Goal: Task Accomplishment & Management: Manage account settings

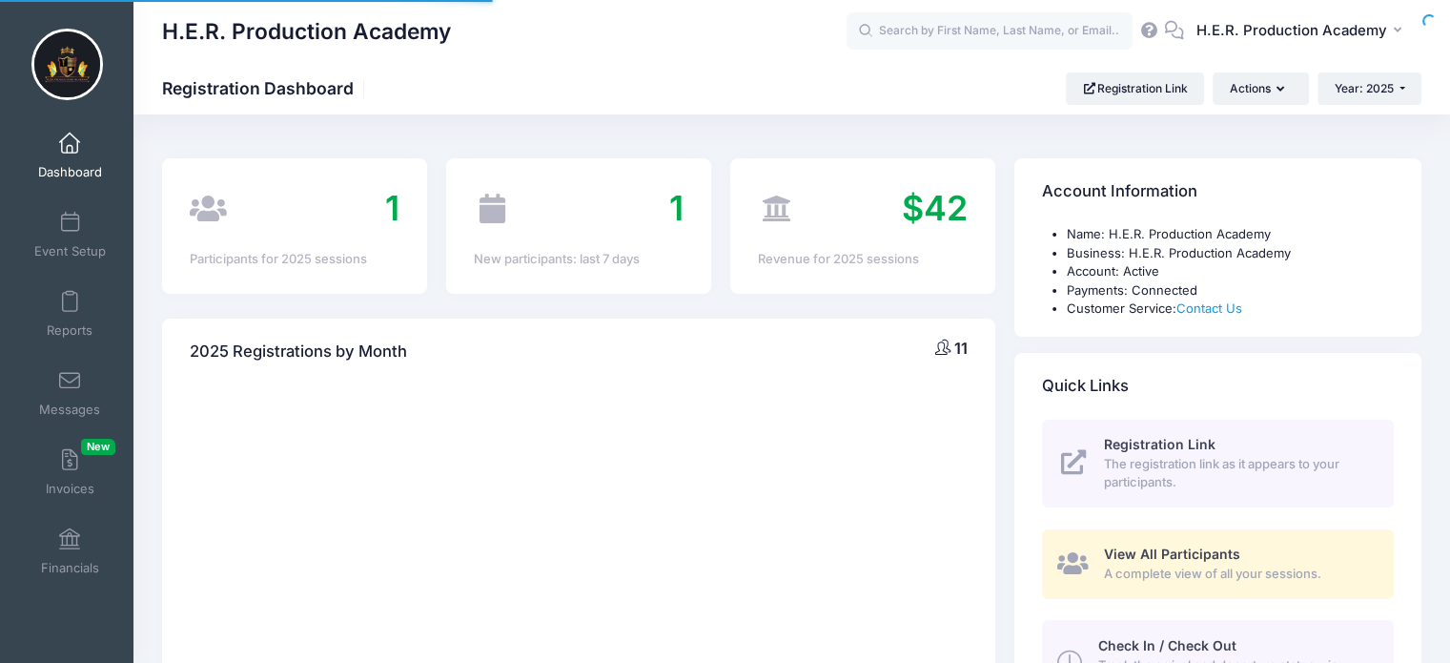
select select
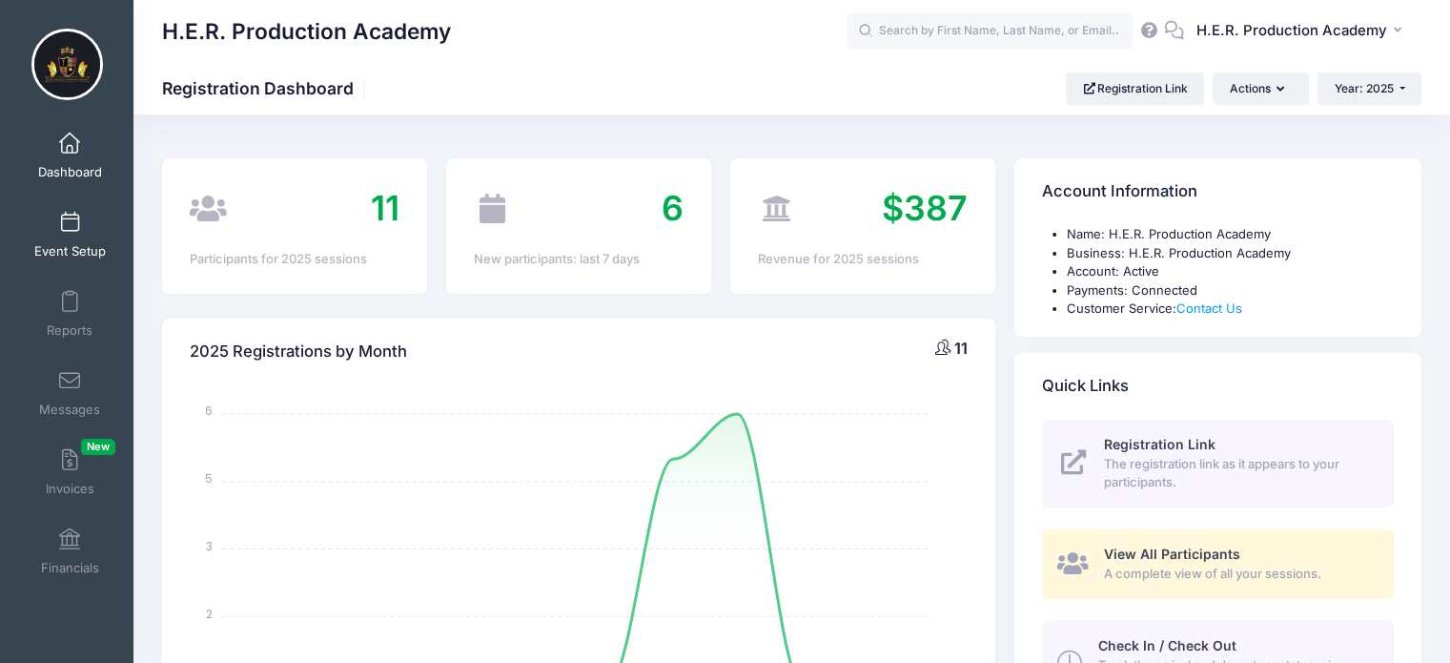
click at [70, 230] on span at bounding box center [70, 223] width 0 height 21
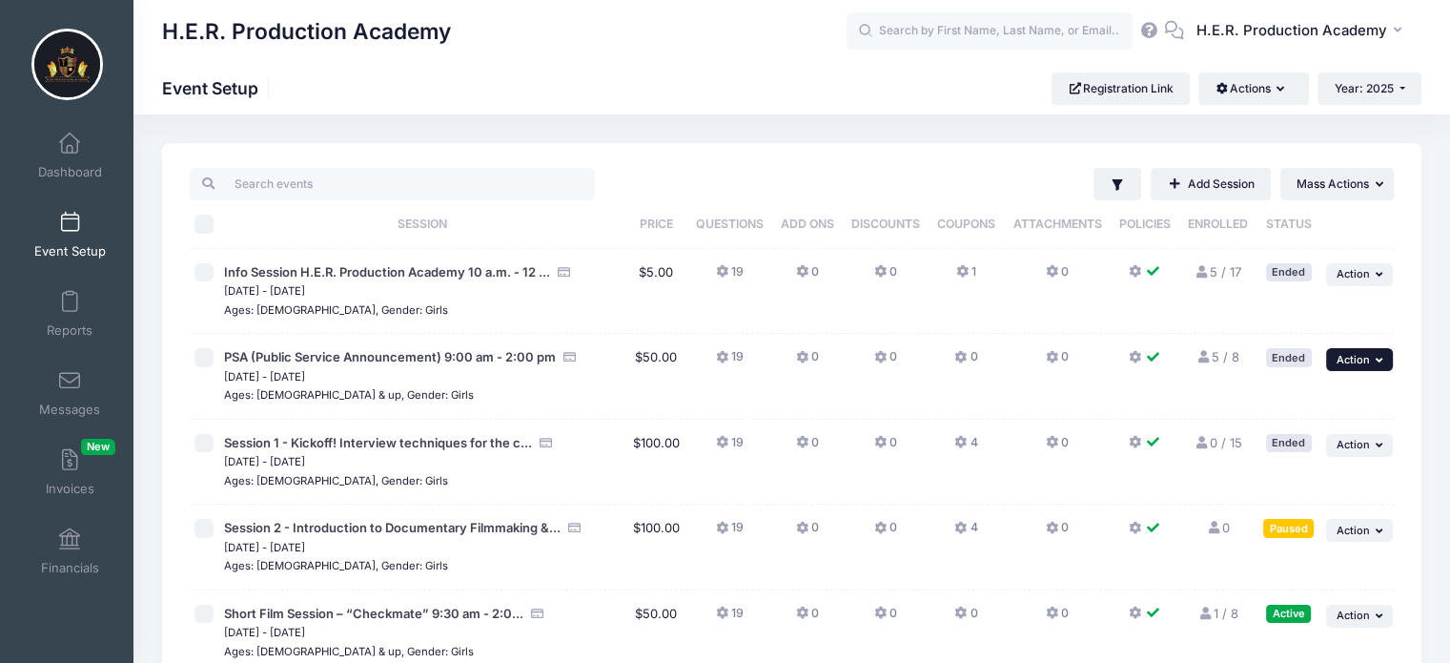
click at [1371, 358] on button "... Action" at bounding box center [1359, 359] width 67 height 23
click at [1286, 402] on link "Edit Session" at bounding box center [1298, 401] width 173 height 36
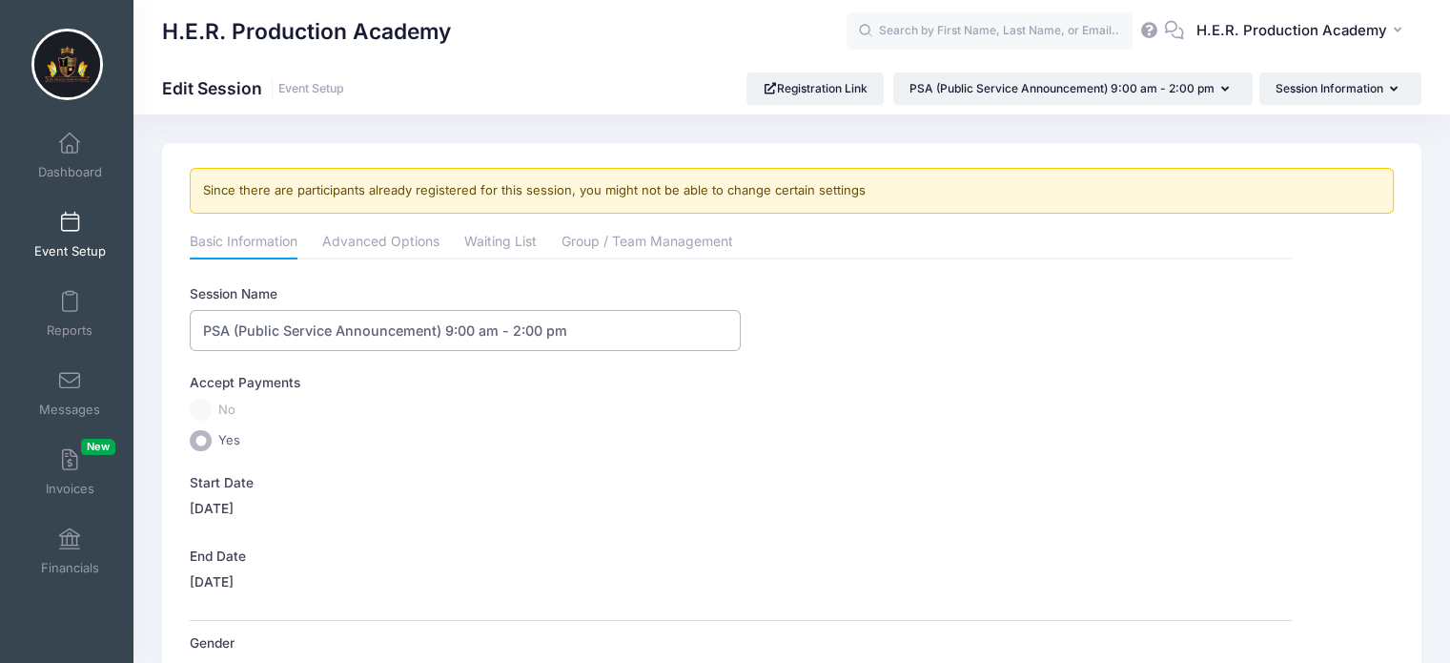
click at [465, 324] on input "PSA (Public Service Announcement) 9:00 am - 2:00 pm" at bounding box center [465, 330] width 551 height 41
type input "PSA (Public Service Announcement) 9:30 am - 2:00 pm"
click at [386, 244] on link "Advanced Options" at bounding box center [380, 243] width 117 height 34
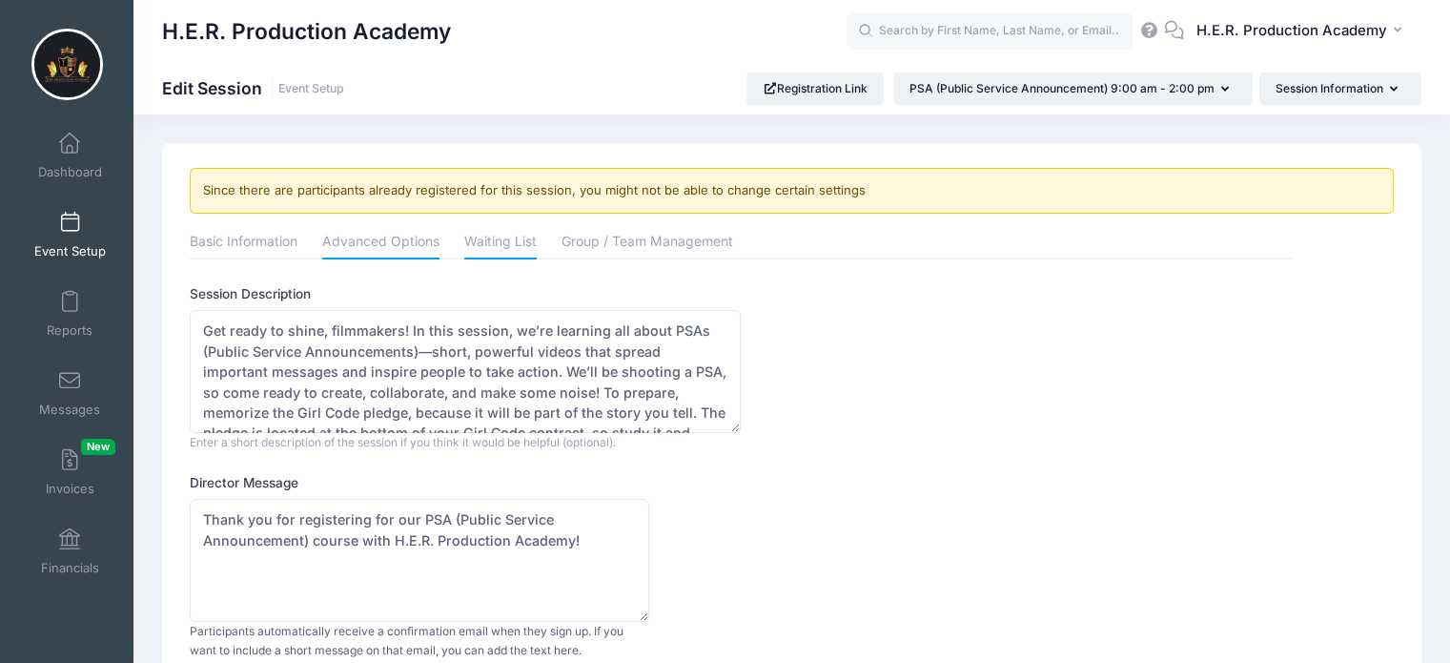
click at [509, 239] on link "Waiting List" at bounding box center [500, 243] width 72 height 34
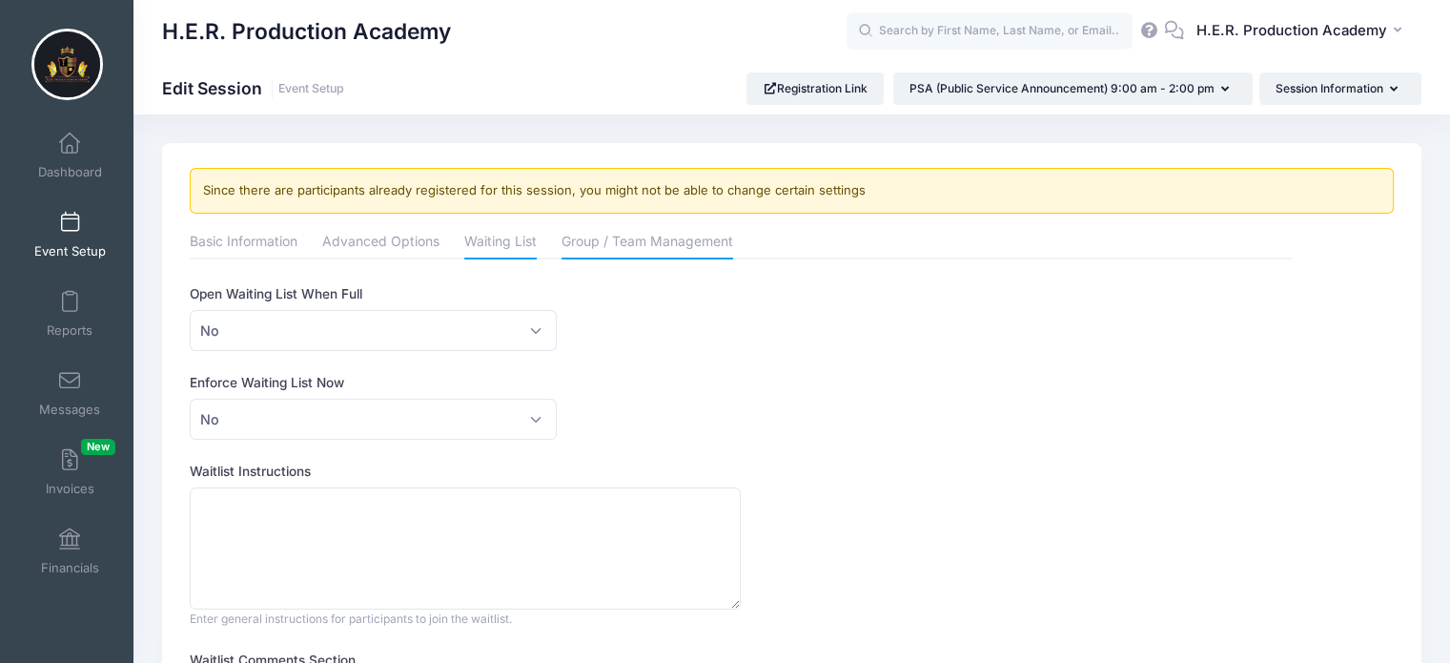
click at [663, 239] on link "Group / Team Management" at bounding box center [648, 243] width 172 height 34
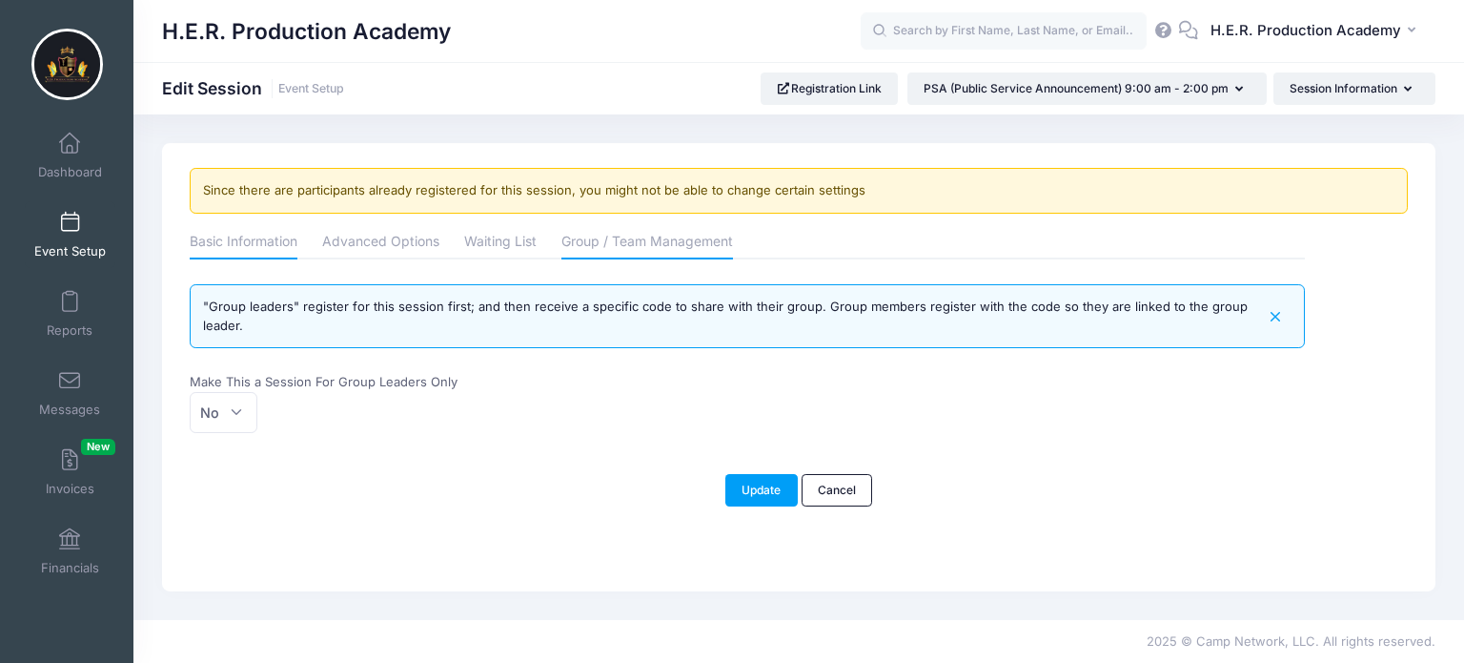
click at [272, 245] on link "Basic Information" at bounding box center [244, 243] width 108 height 34
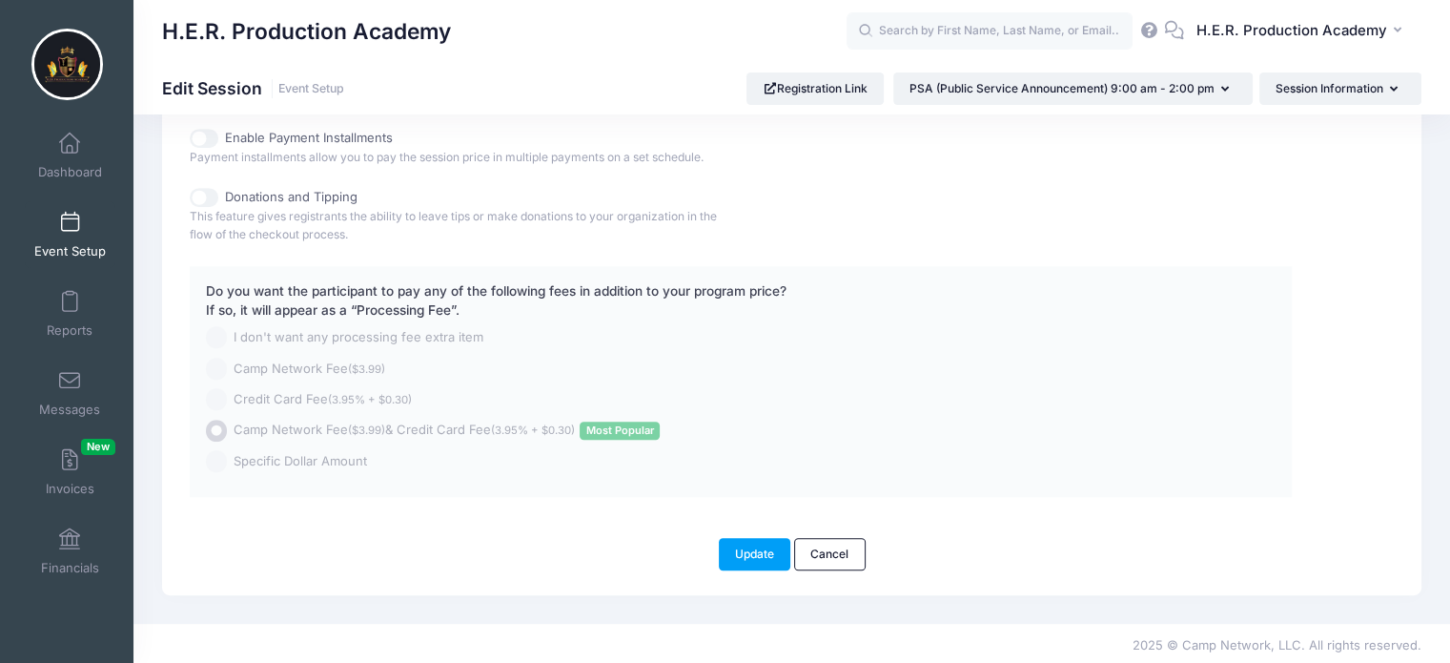
scroll to position [1061, 0]
click at [751, 548] on button "Update" at bounding box center [755, 553] width 72 height 32
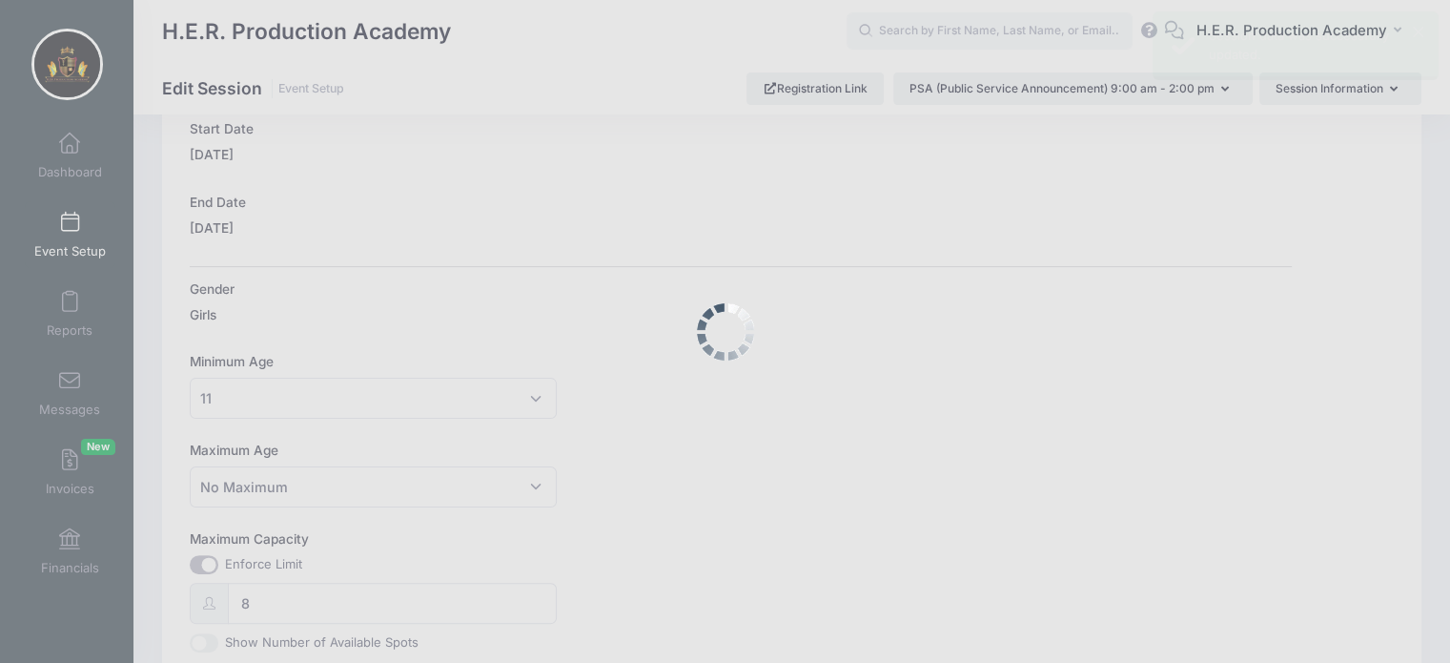
scroll to position [0, 0]
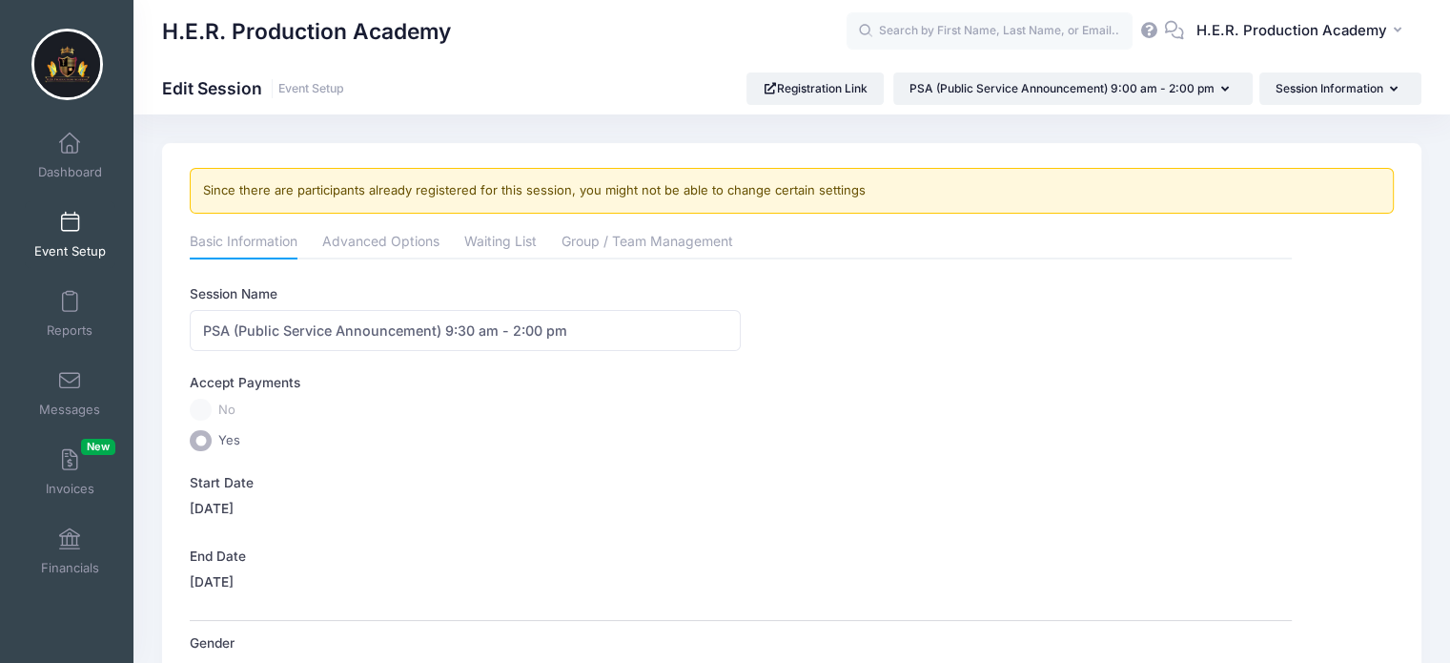
click at [58, 237] on link "Event Setup" at bounding box center [70, 234] width 91 height 67
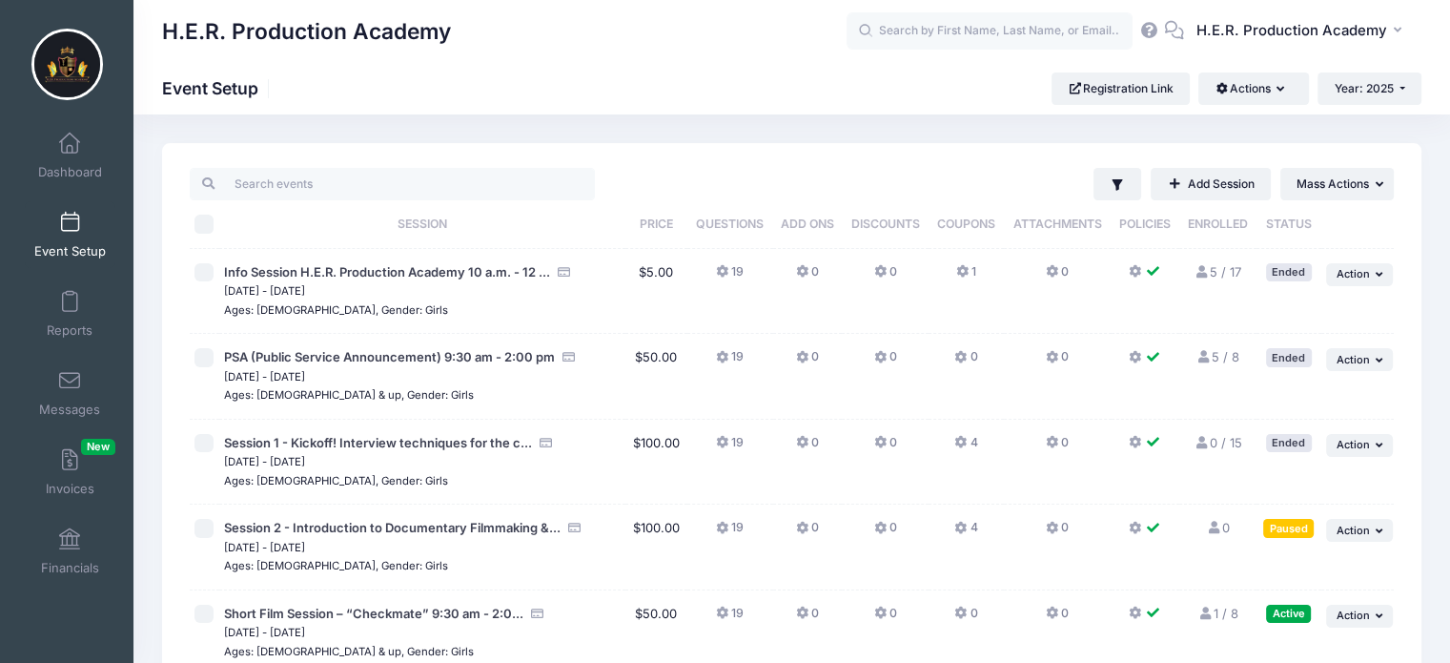
click at [209, 532] on input "checkbox" at bounding box center [203, 528] width 19 height 19
click at [1365, 531] on span "Action" at bounding box center [1353, 529] width 33 height 13
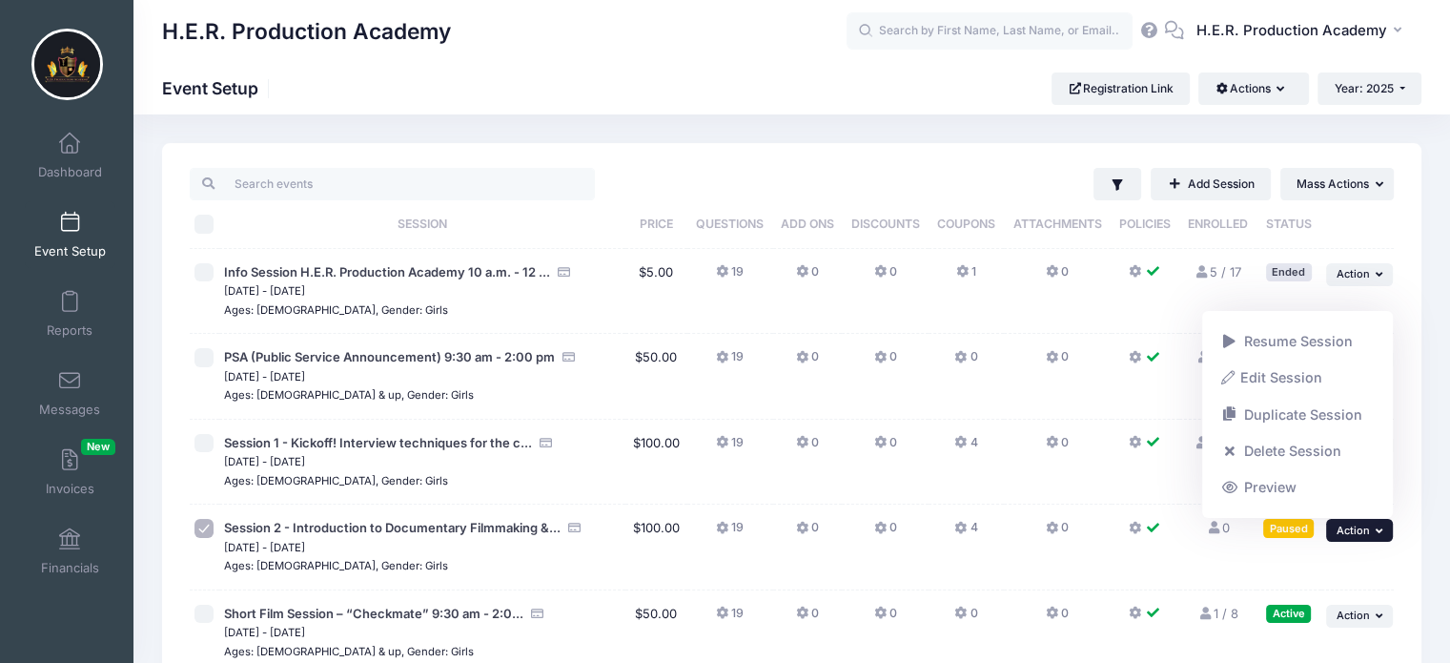
click at [200, 530] on input "checkbox" at bounding box center [203, 528] width 19 height 19
checkbox input "false"
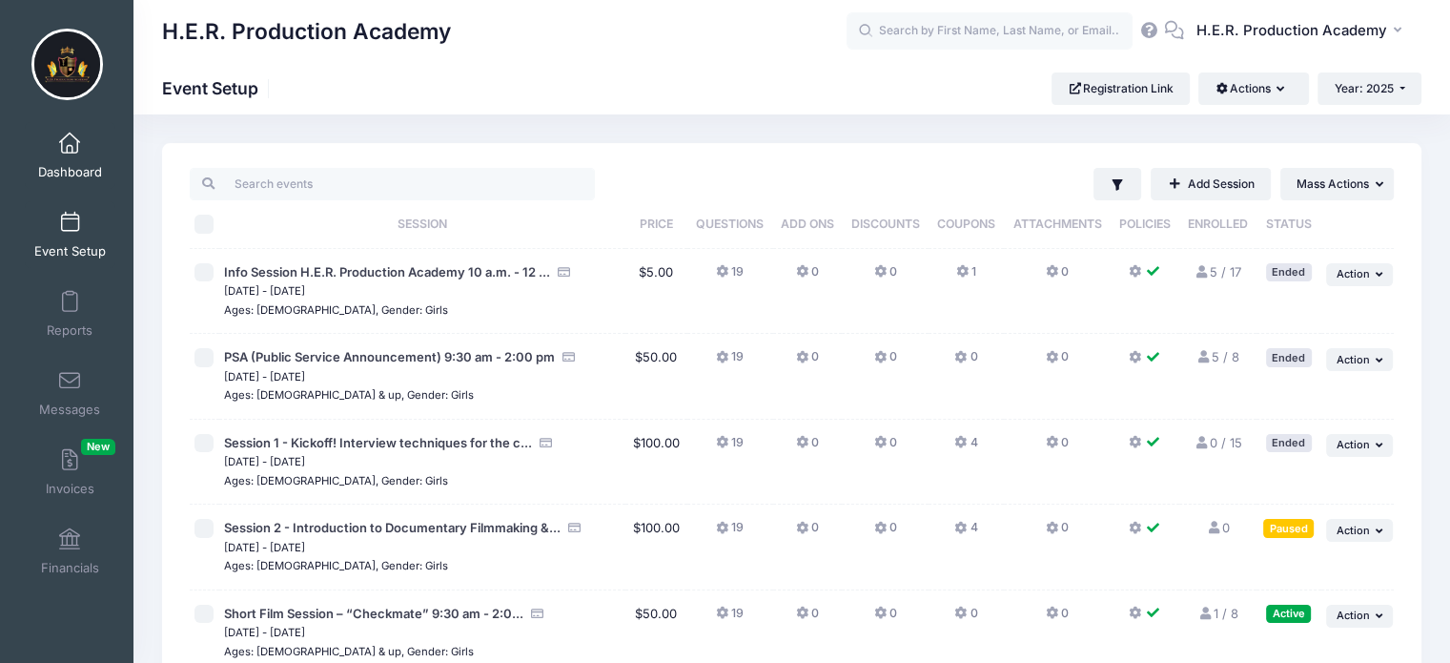
click at [72, 131] on link "Dashboard" at bounding box center [70, 155] width 91 height 67
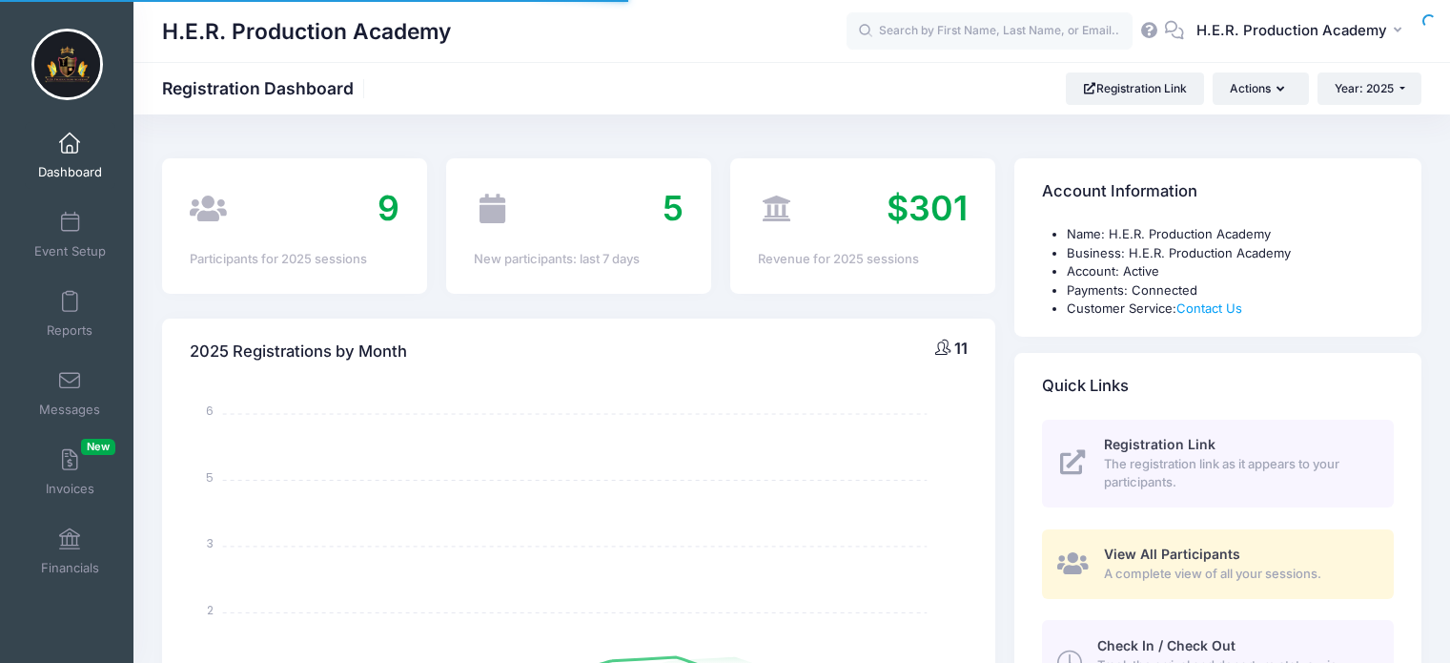
select select
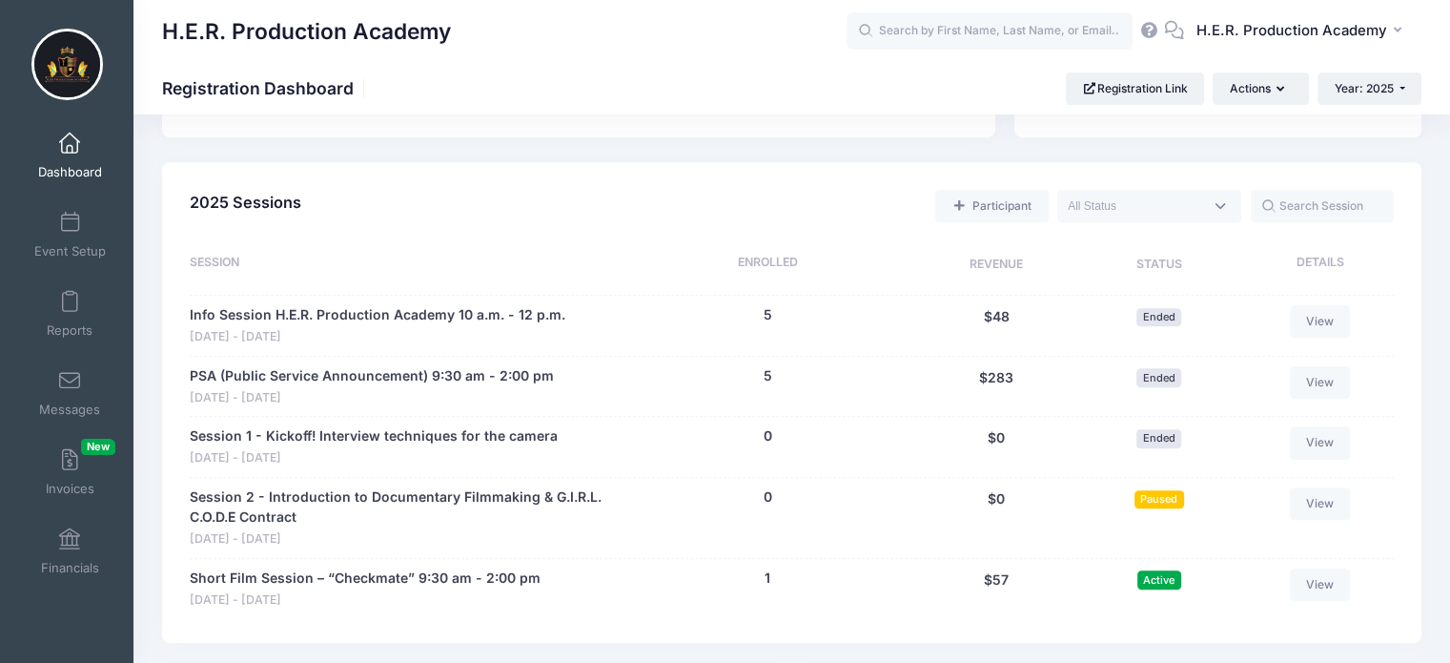
scroll to position [800, 0]
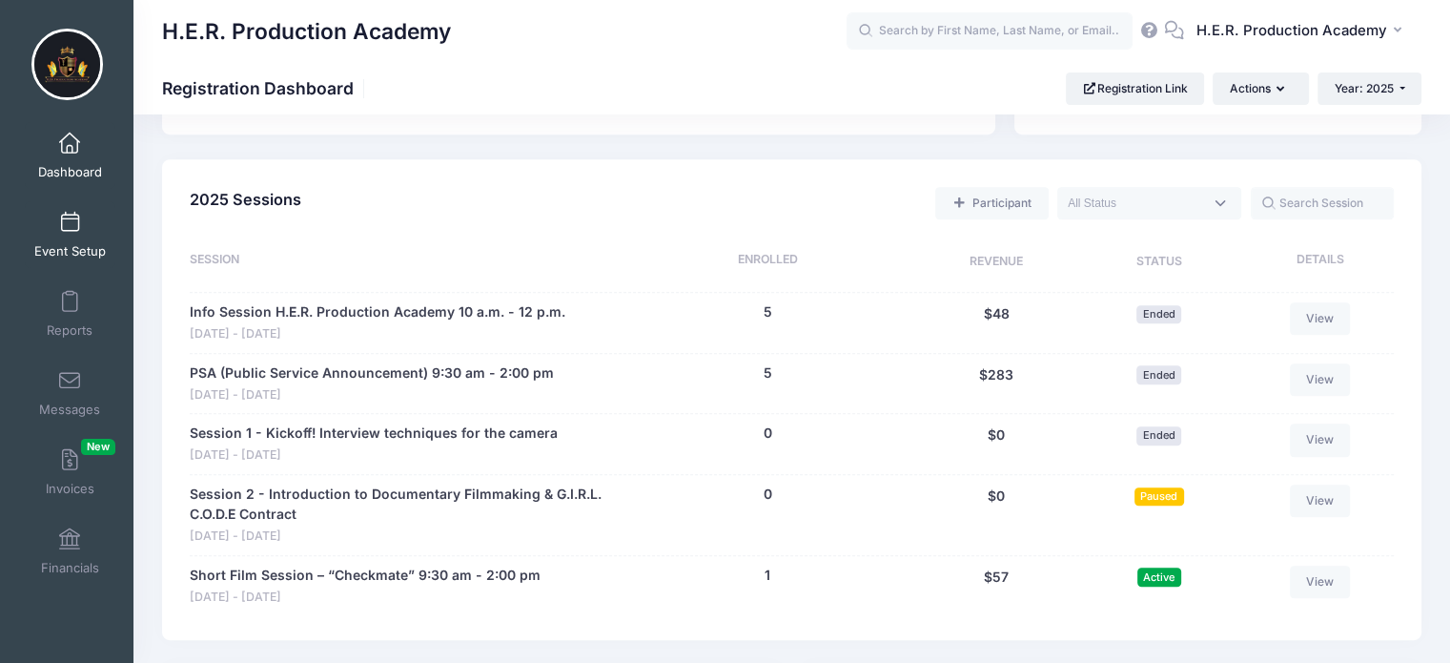
click at [99, 224] on link "Event Setup" at bounding box center [70, 234] width 91 height 67
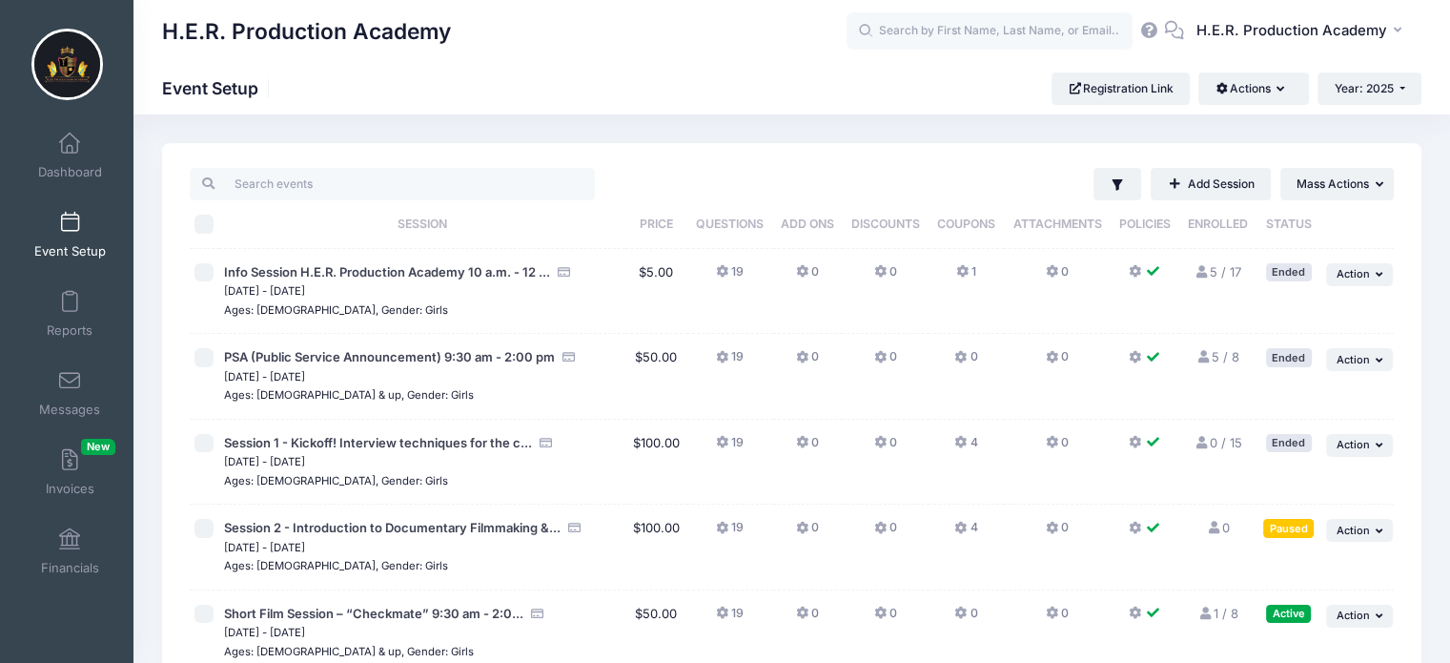
click at [204, 359] on input "checkbox" at bounding box center [203, 357] width 19 height 19
checkbox input "true"
click at [1372, 361] on button "... Action" at bounding box center [1359, 359] width 67 height 23
click at [1305, 399] on link "Edit Session" at bounding box center [1298, 401] width 173 height 36
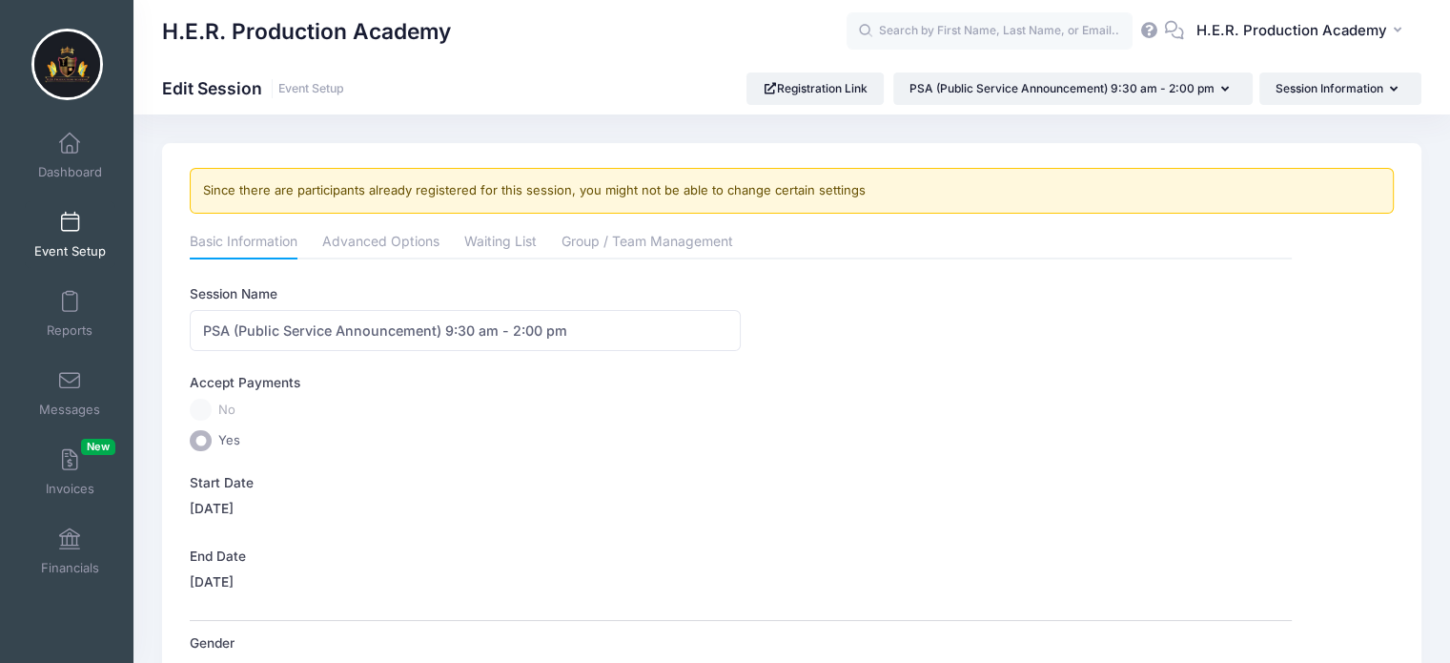
click at [77, 241] on link "Event Setup" at bounding box center [70, 234] width 91 height 67
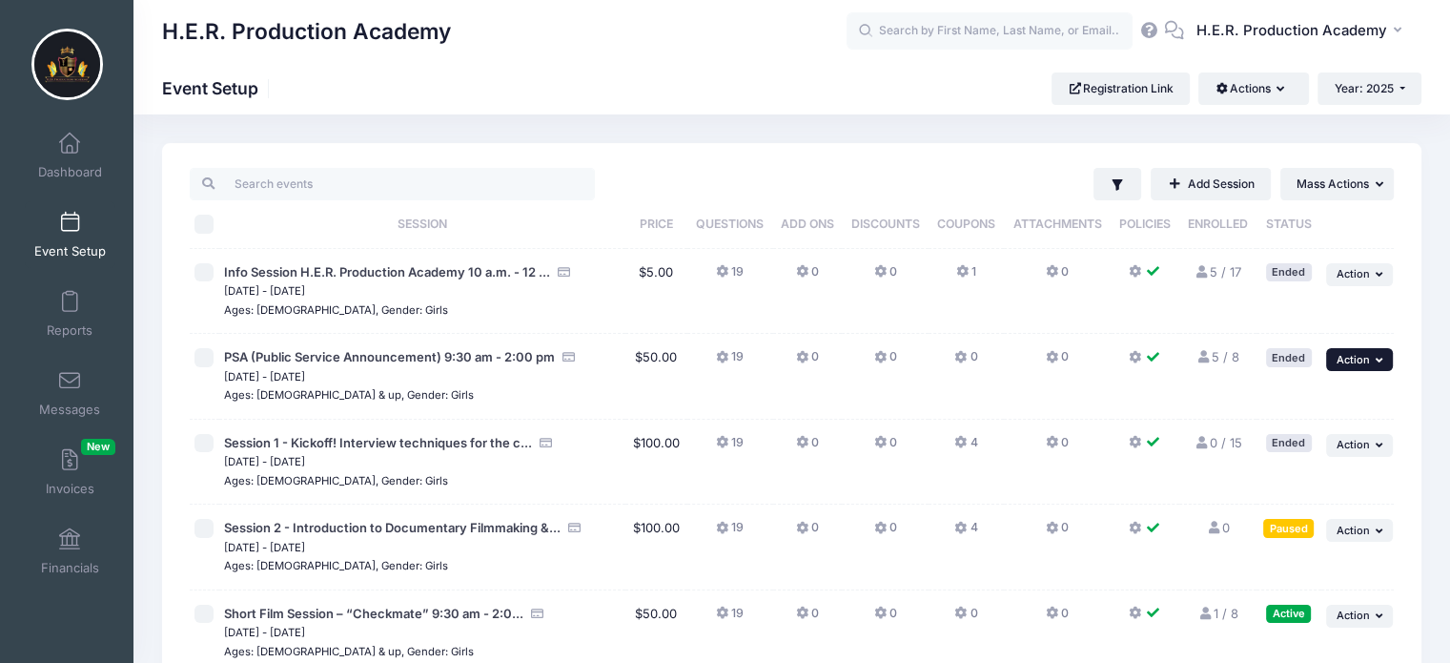
click at [1370, 367] on button "... Action" at bounding box center [1359, 359] width 67 height 23
click at [202, 357] on input "checkbox" at bounding box center [203, 357] width 19 height 19
checkbox input "true"
click at [1368, 368] on button "... Action" at bounding box center [1359, 359] width 67 height 23
click at [1338, 432] on link "Duplicate Session" at bounding box center [1298, 438] width 173 height 36
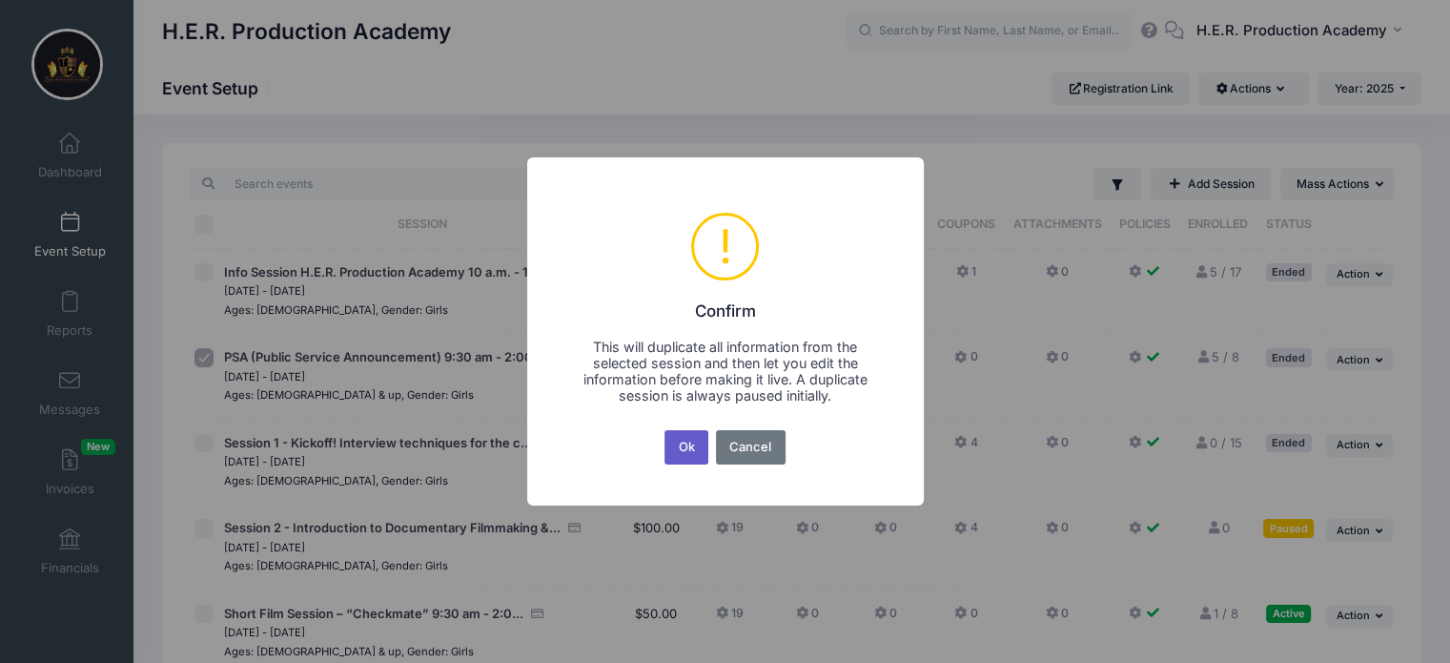
click at [683, 453] on button "Ok" at bounding box center [687, 447] width 44 height 34
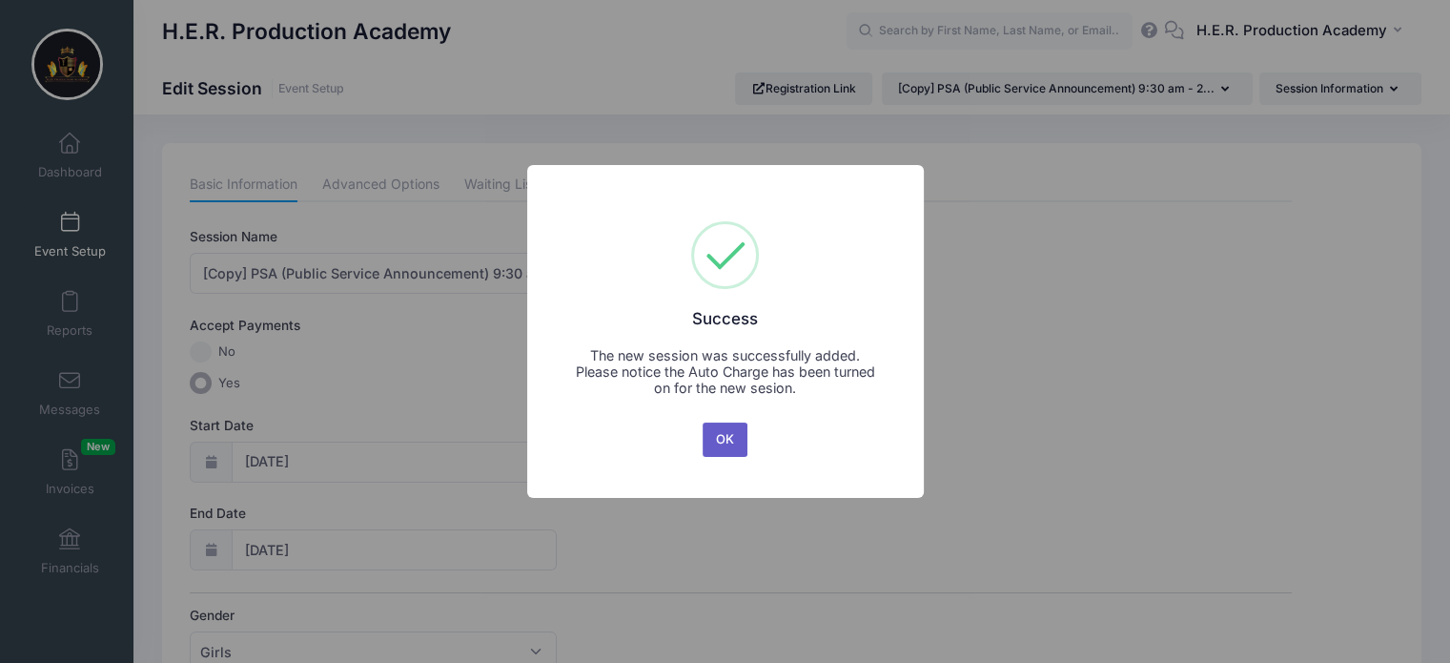
click at [720, 446] on button "OK" at bounding box center [726, 439] width 46 height 34
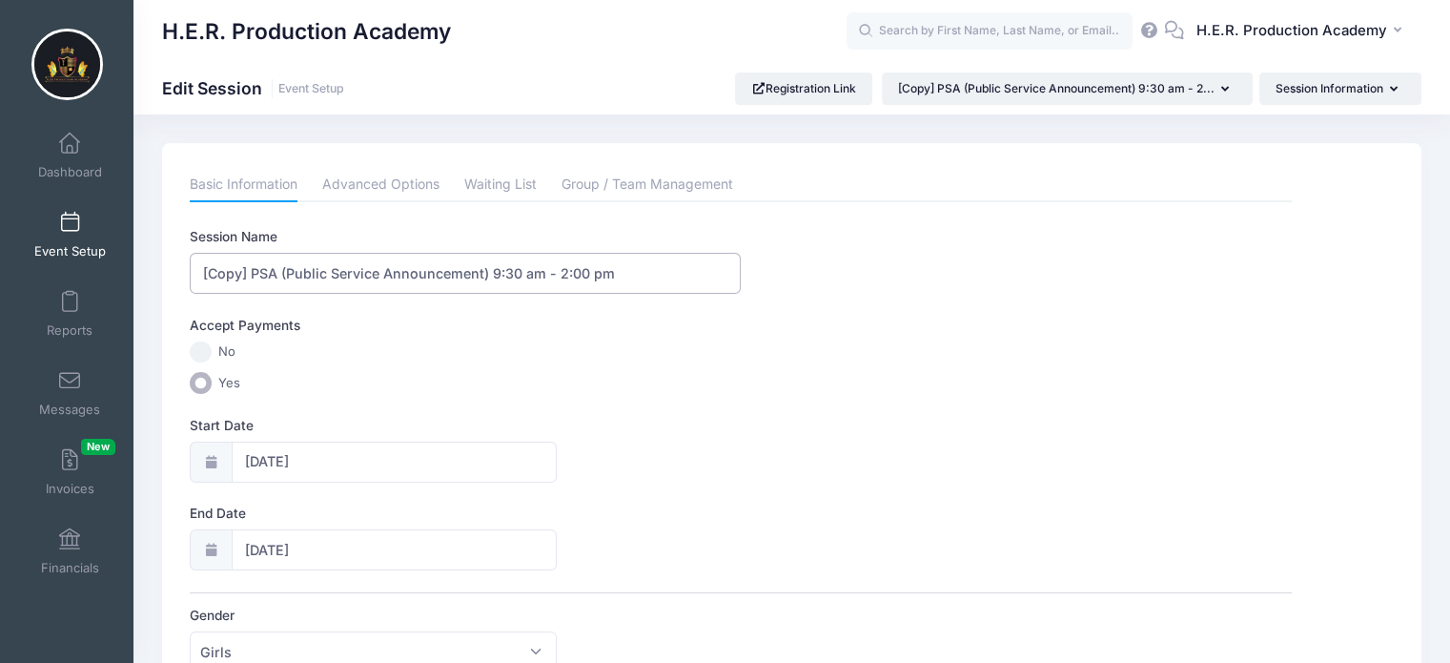
click at [247, 278] on input "[Copy] PSA (Public Service Announcement) 9:30 am - 2:00 pm" at bounding box center [465, 273] width 551 height 41
click at [440, 275] on input "PSA (Public Service Announcement) 9:30 am - 2:00 pm" at bounding box center [465, 273] width 551 height 41
type input "PSA (Part 2) 9:30 am - 2:00 pm"
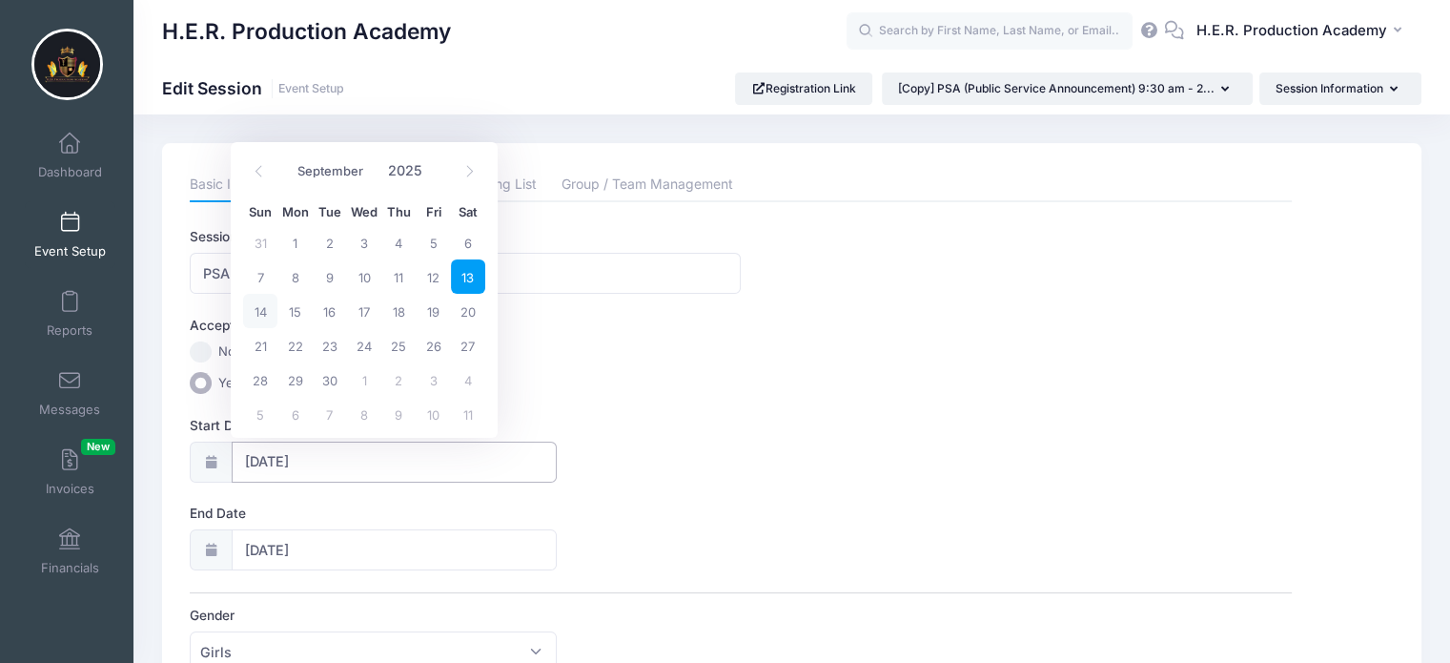
click at [271, 463] on input "[DATE]" at bounding box center [395, 461] width 326 height 41
click at [470, 343] on span "27" at bounding box center [468, 345] width 34 height 34
type input "[DATE]"
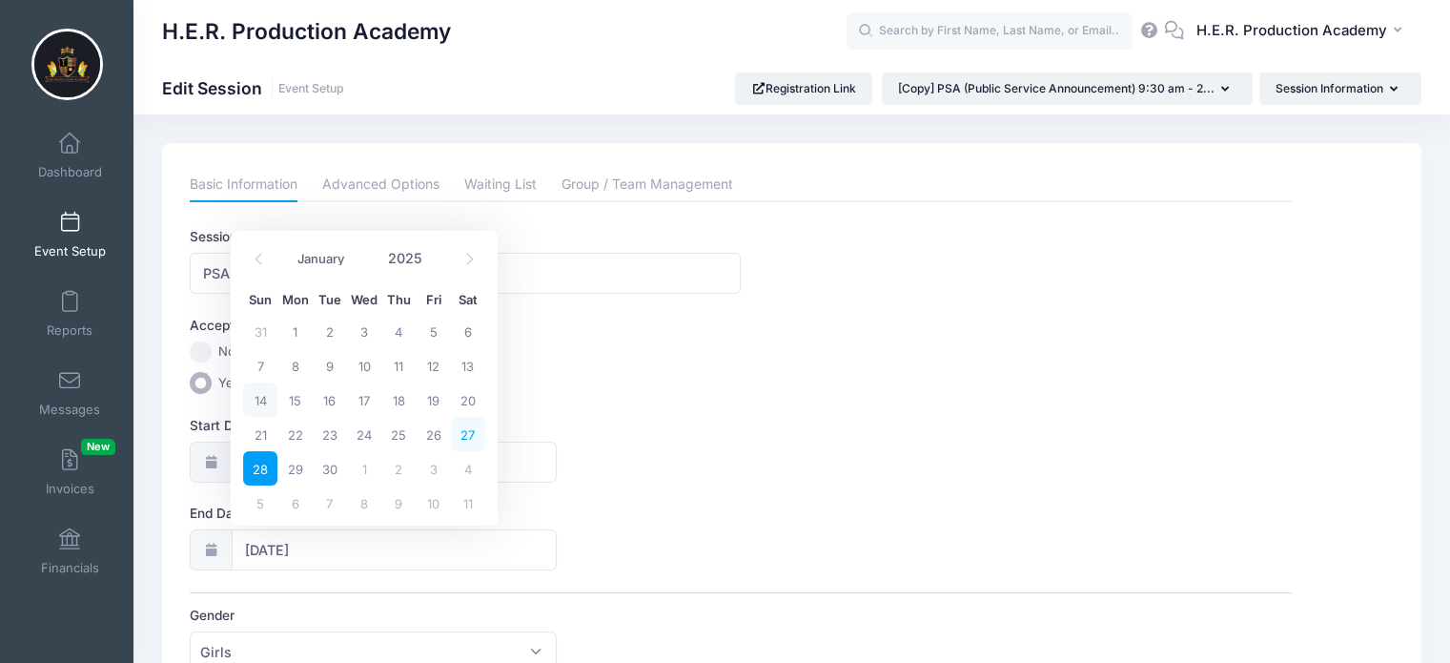
click at [463, 435] on span "27" at bounding box center [468, 434] width 34 height 34
type input "[DATE]"
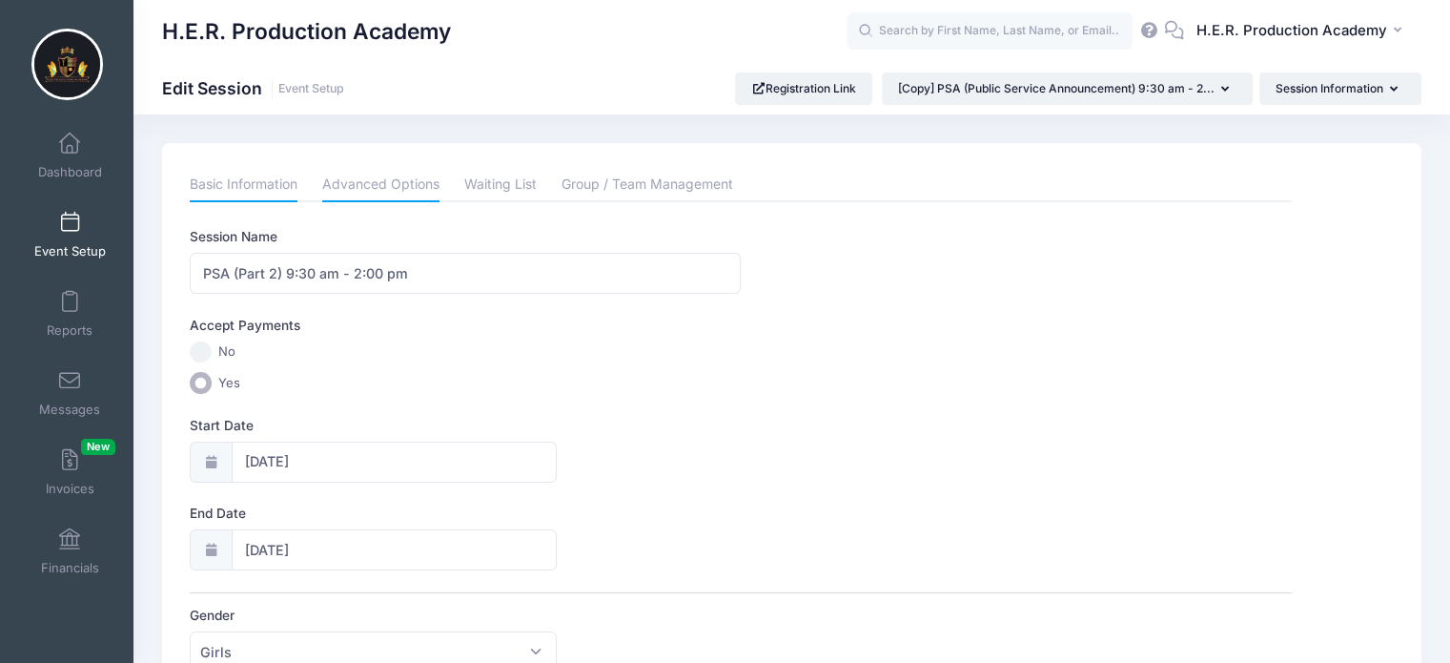
click at [410, 188] on link "Advanced Options" at bounding box center [380, 185] width 117 height 34
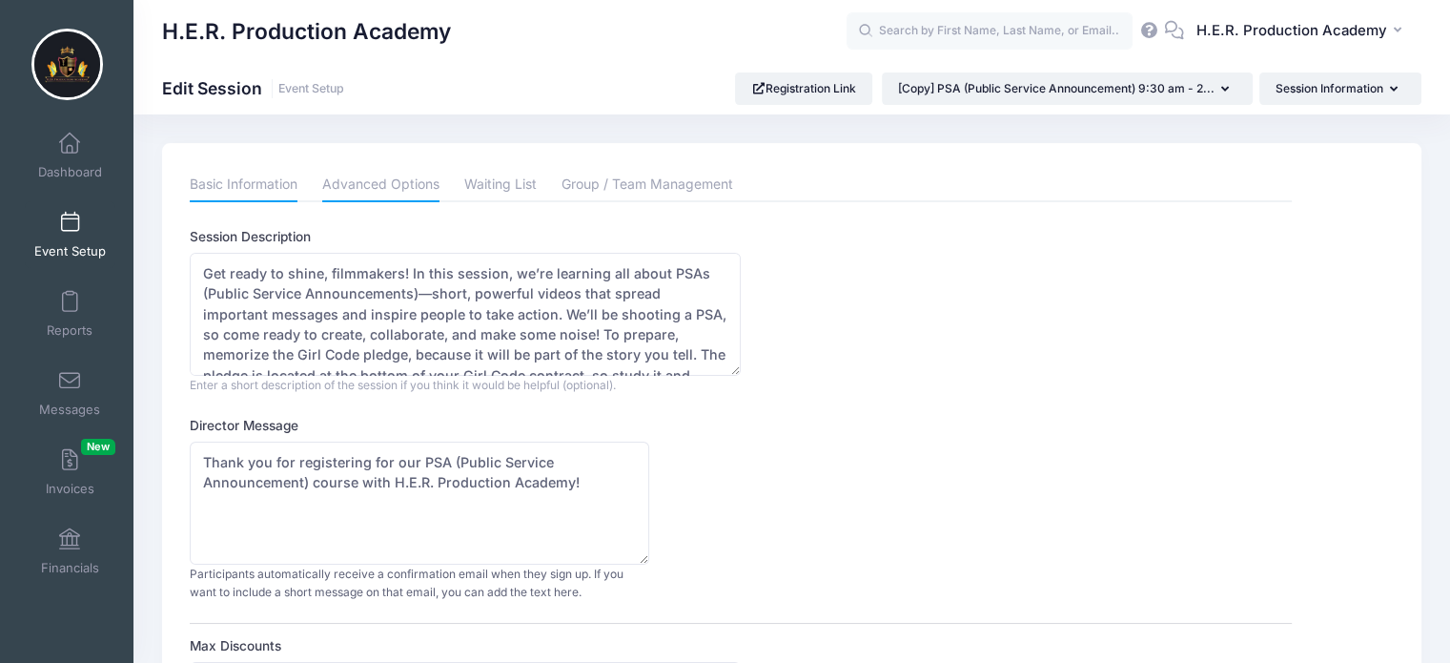
click at [267, 184] on link "Basic Information" at bounding box center [244, 185] width 108 height 34
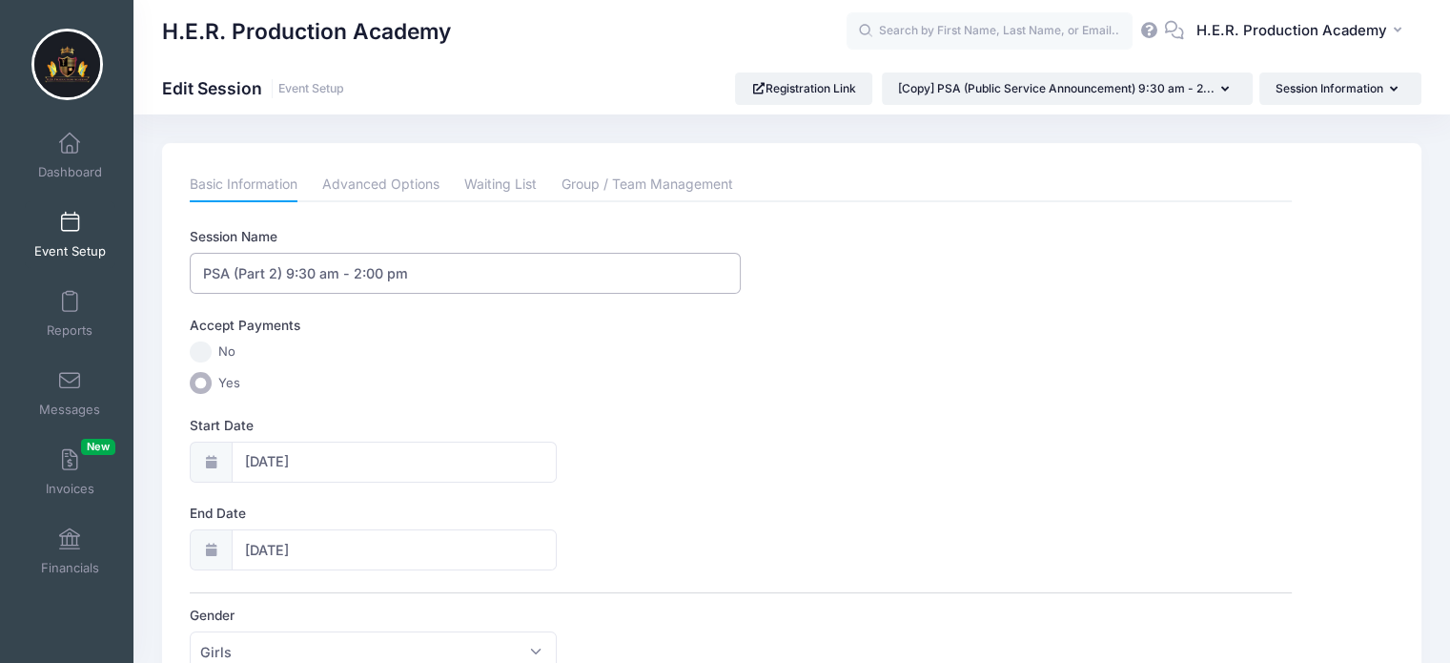
drag, startPoint x: 289, startPoint y: 270, endPoint x: 187, endPoint y: 264, distance: 102.2
paste input "Girl Code PSA (Part 2)"
type input "Girl Code PSA (Part 2) 9:30 am - 2:00 pm"
click at [733, 426] on label "Start Date" at bounding box center [465, 425] width 551 height 19
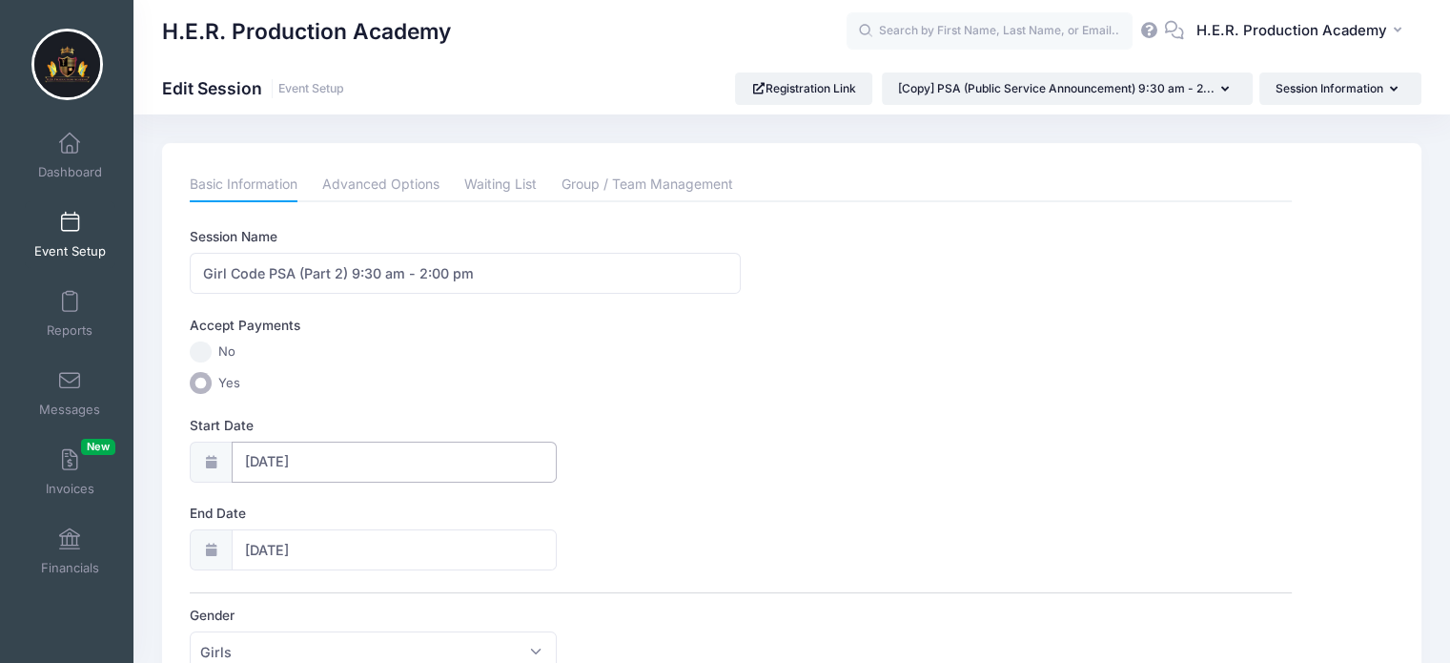
click at [558, 441] on input "[DATE]" at bounding box center [395, 461] width 326 height 41
click at [765, 327] on div "Accept Payments" at bounding box center [741, 329] width 1120 height 26
click at [355, 177] on link "Advanced Options" at bounding box center [380, 185] width 117 height 34
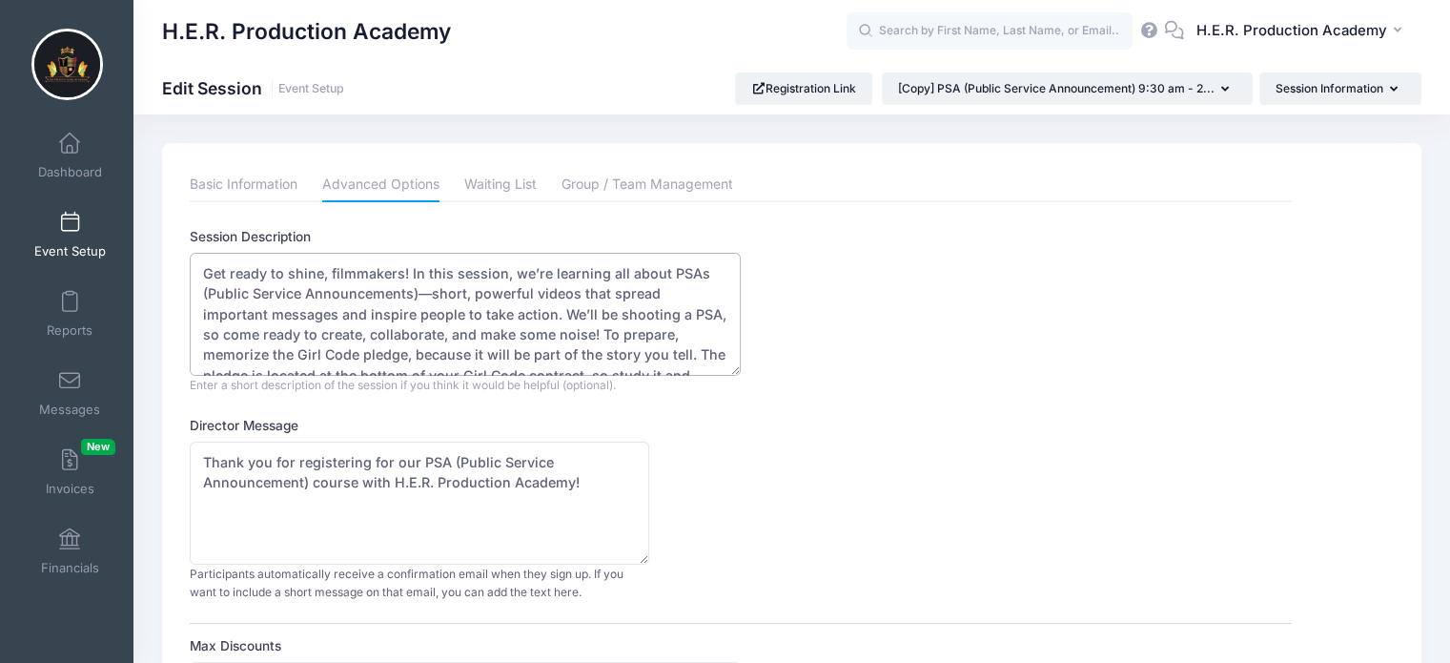
drag, startPoint x: 609, startPoint y: 360, endPoint x: 198, endPoint y: 214, distance: 436.4
paste textarea "Our filmmakers are back in action! In this session, the girls will continue sho…"
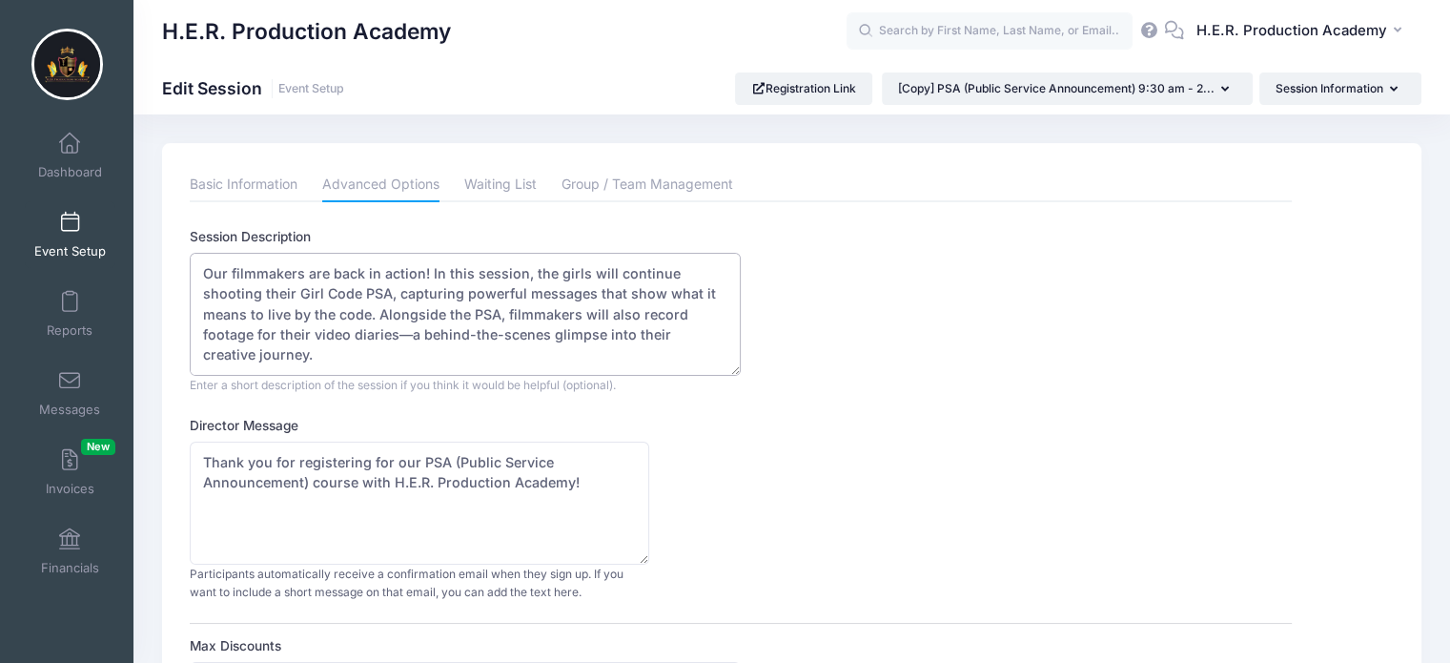
drag, startPoint x: 502, startPoint y: 312, endPoint x: 399, endPoint y: 288, distance: 106.6
click at [399, 288] on textarea "Get ready to shine, filmmakers! In this session, we’re learning all about PSAs …" at bounding box center [465, 314] width 551 height 123
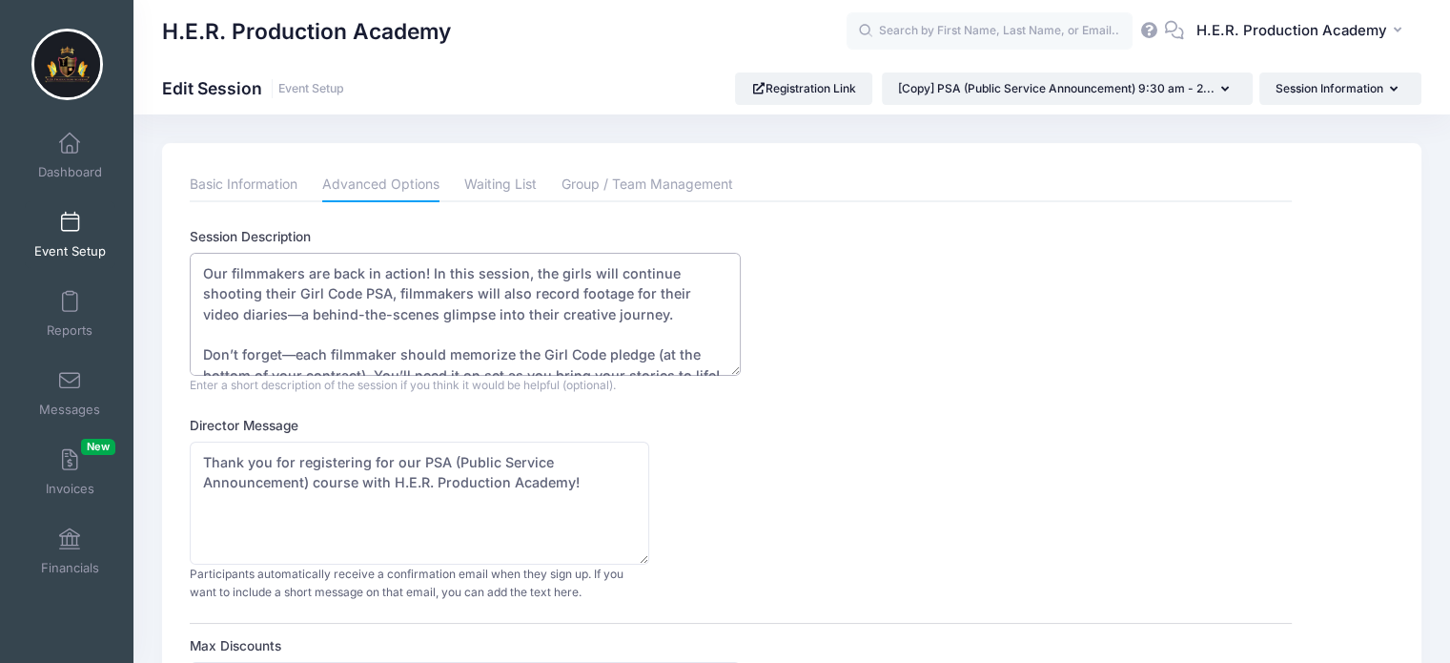
click at [672, 314] on textarea "Get ready to shine, filmmakers! In this session, we’re learning all about PSAs …" at bounding box center [465, 314] width 551 height 123
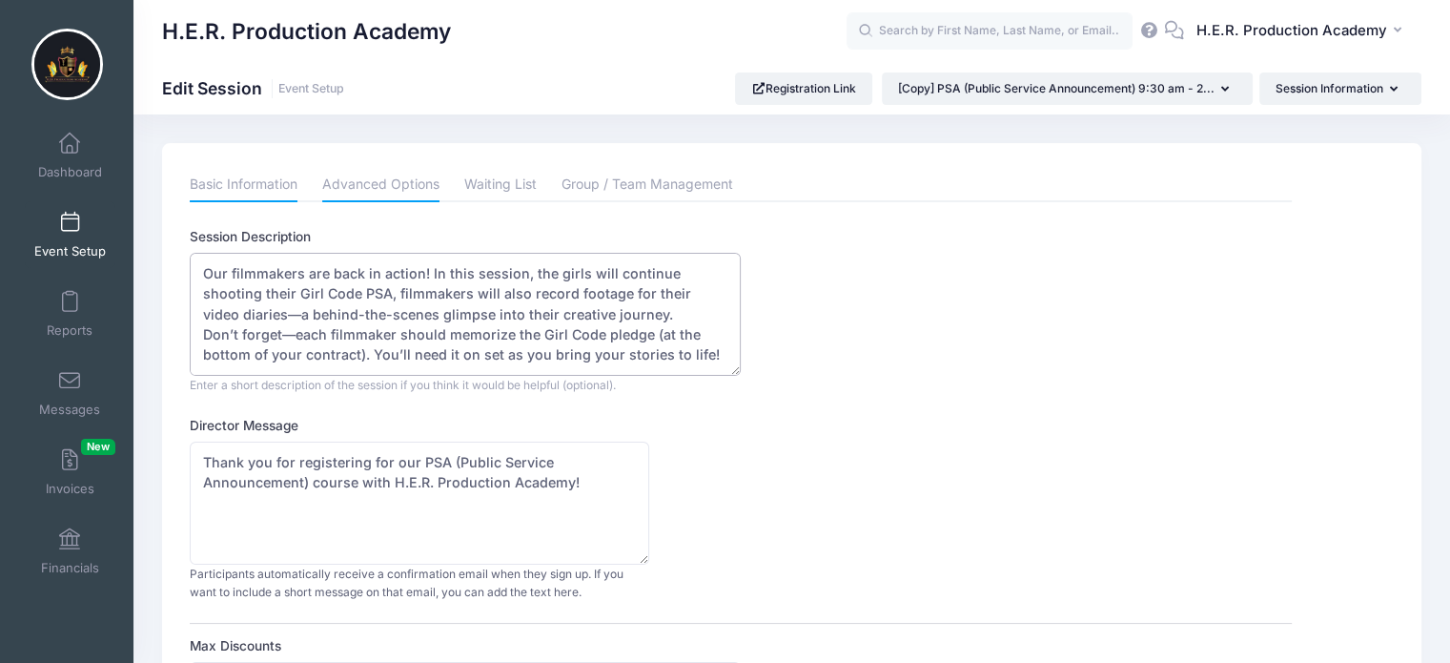
type textarea "Our filmmakers are back in action! In this session, the girls will continue sho…"
click at [254, 188] on link "Basic Information" at bounding box center [244, 185] width 108 height 34
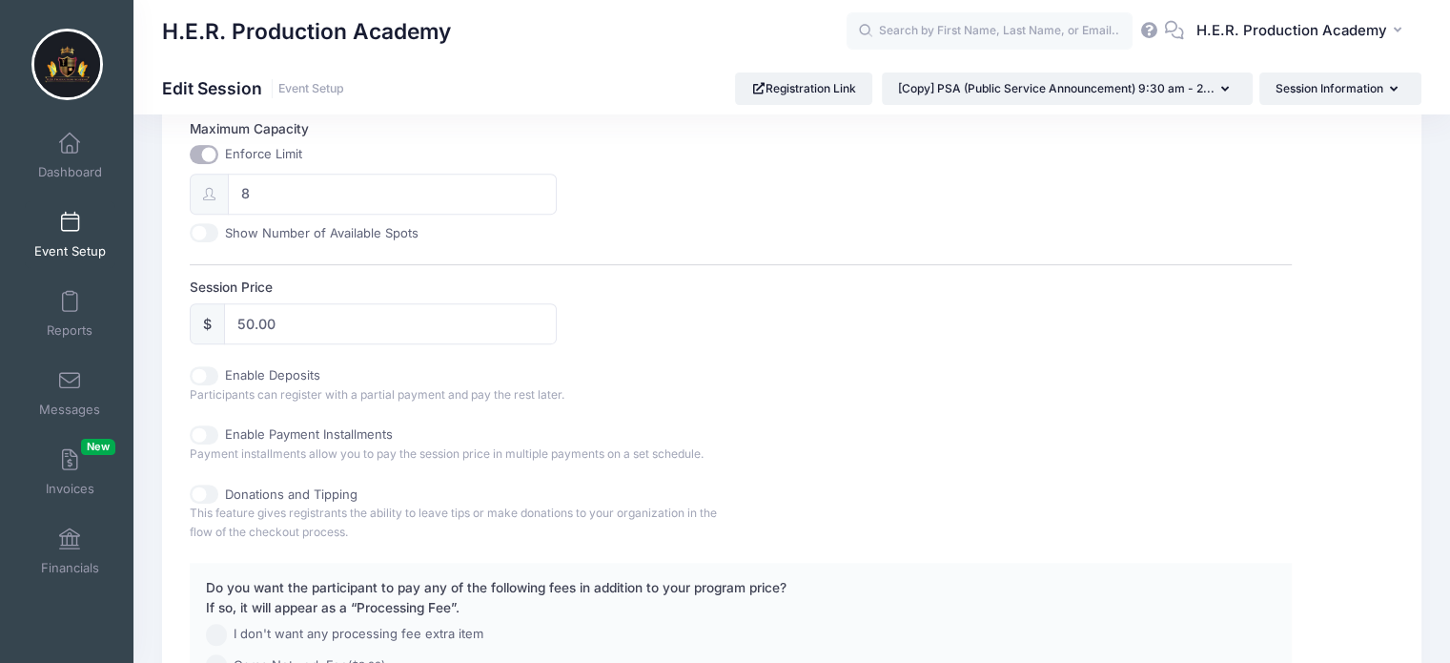
scroll to position [946, 0]
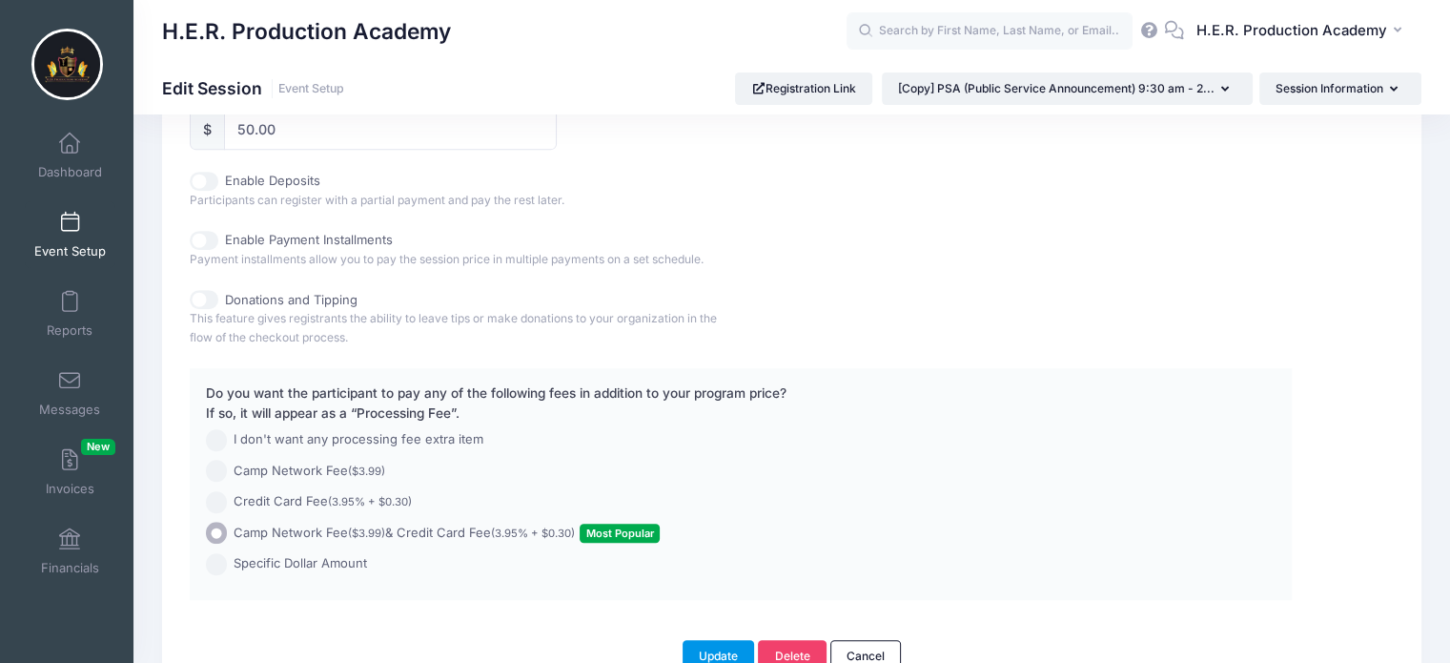
click at [715, 654] on button "Update" at bounding box center [719, 656] width 72 height 32
